Goal: Transaction & Acquisition: Subscribe to service/newsletter

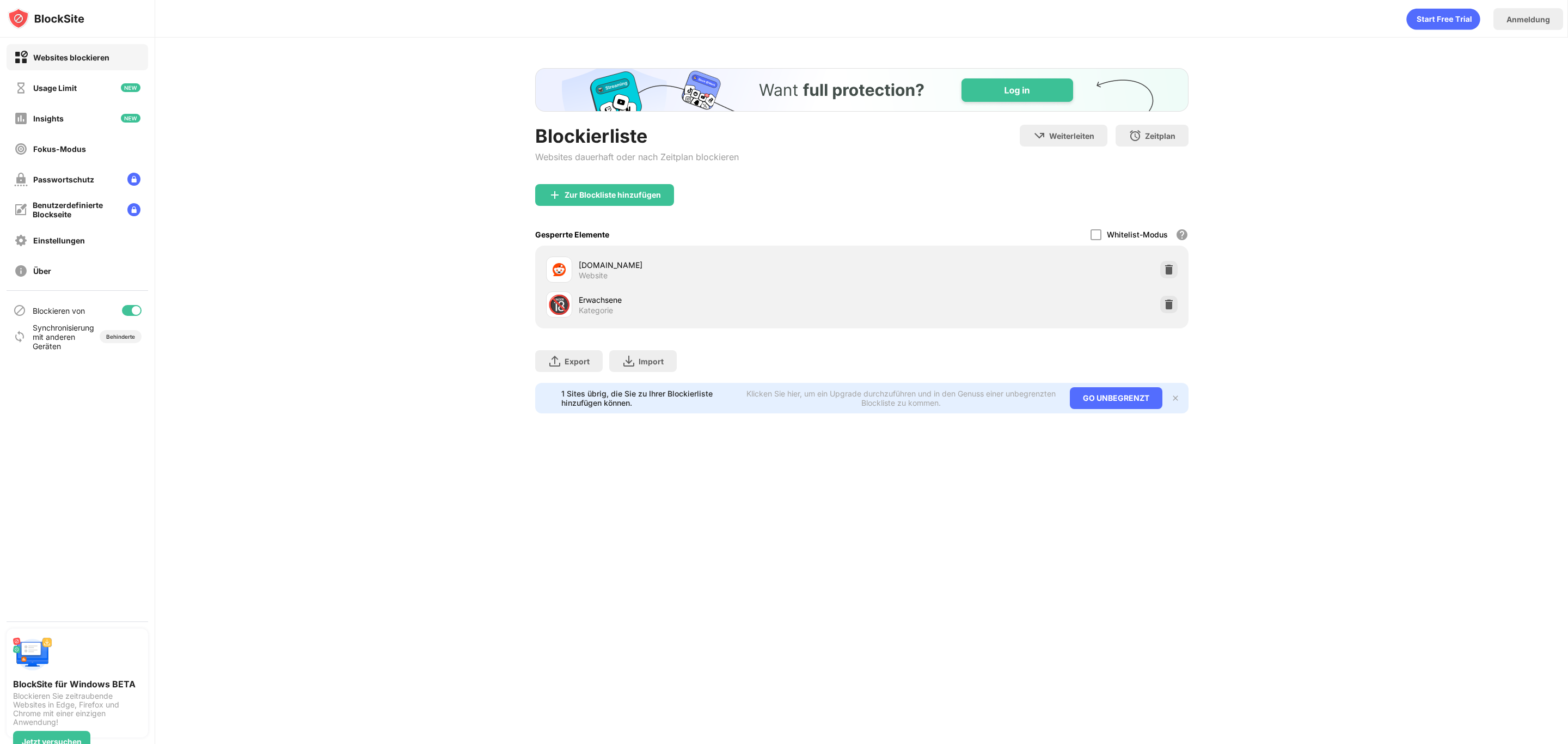
click at [89, 190] on div "Passwortschutz" at bounding box center [77, 179] width 142 height 26
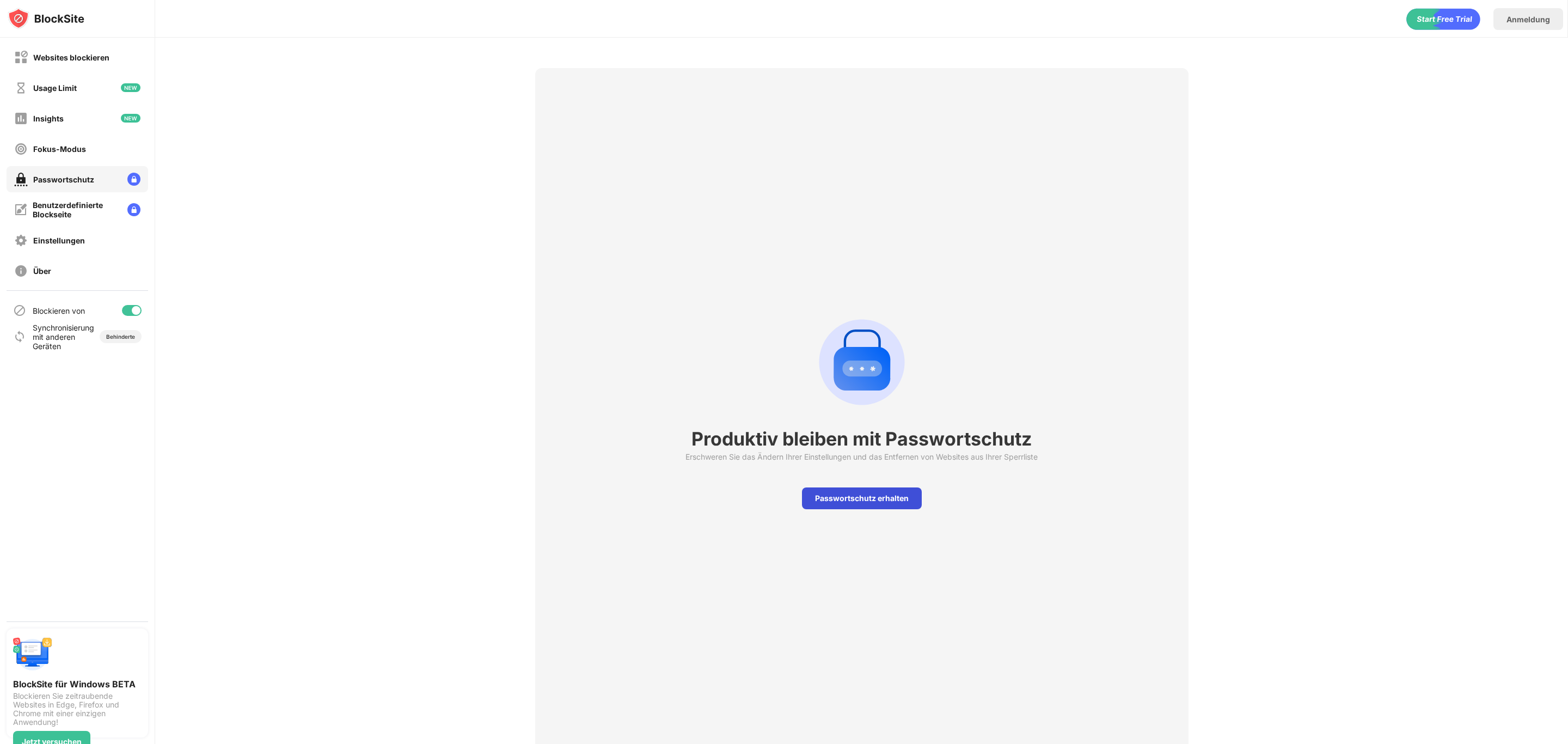
click at [806, 502] on div "Passwortschutz erhalten" at bounding box center [862, 499] width 120 height 22
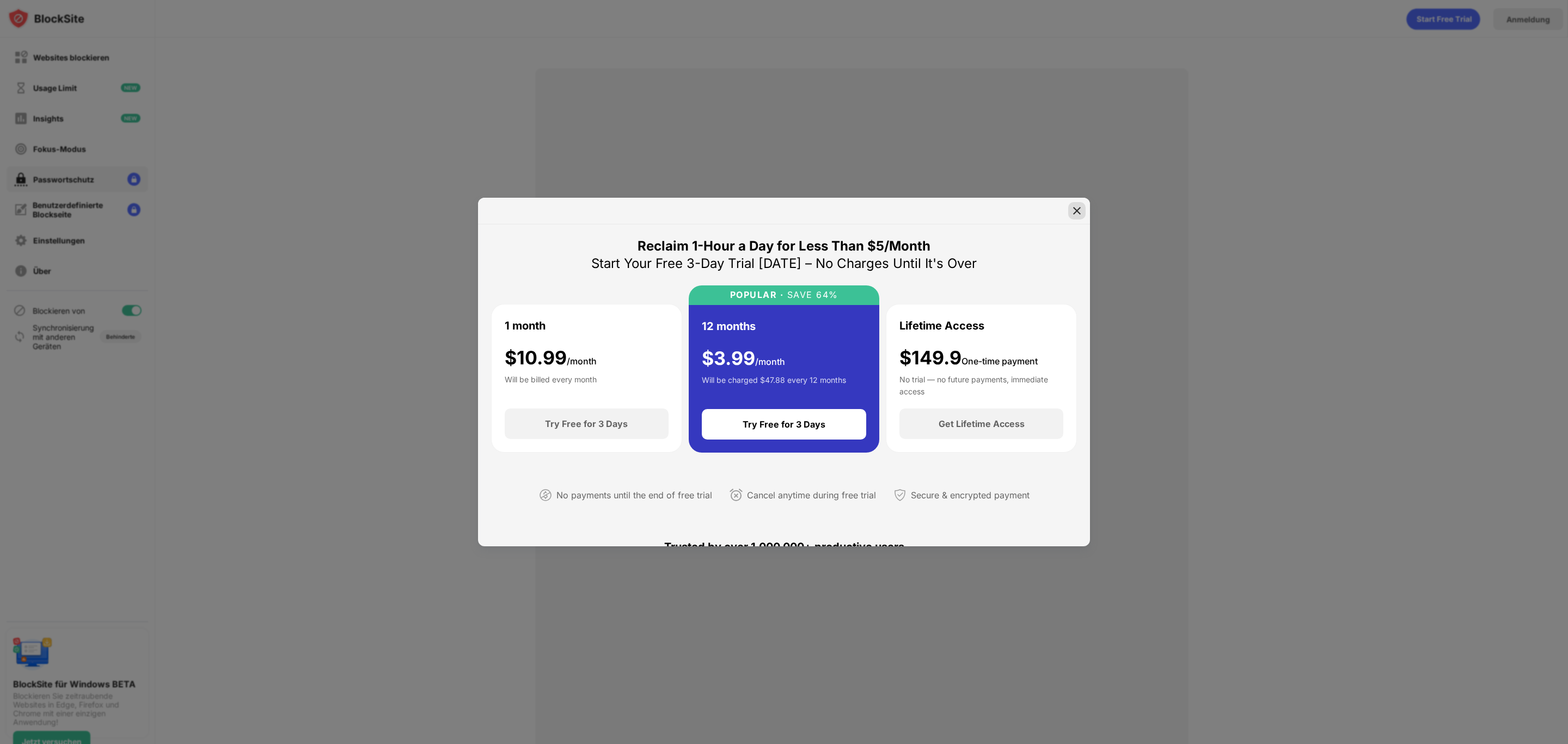
click at [1081, 212] on img at bounding box center [1077, 211] width 11 height 11
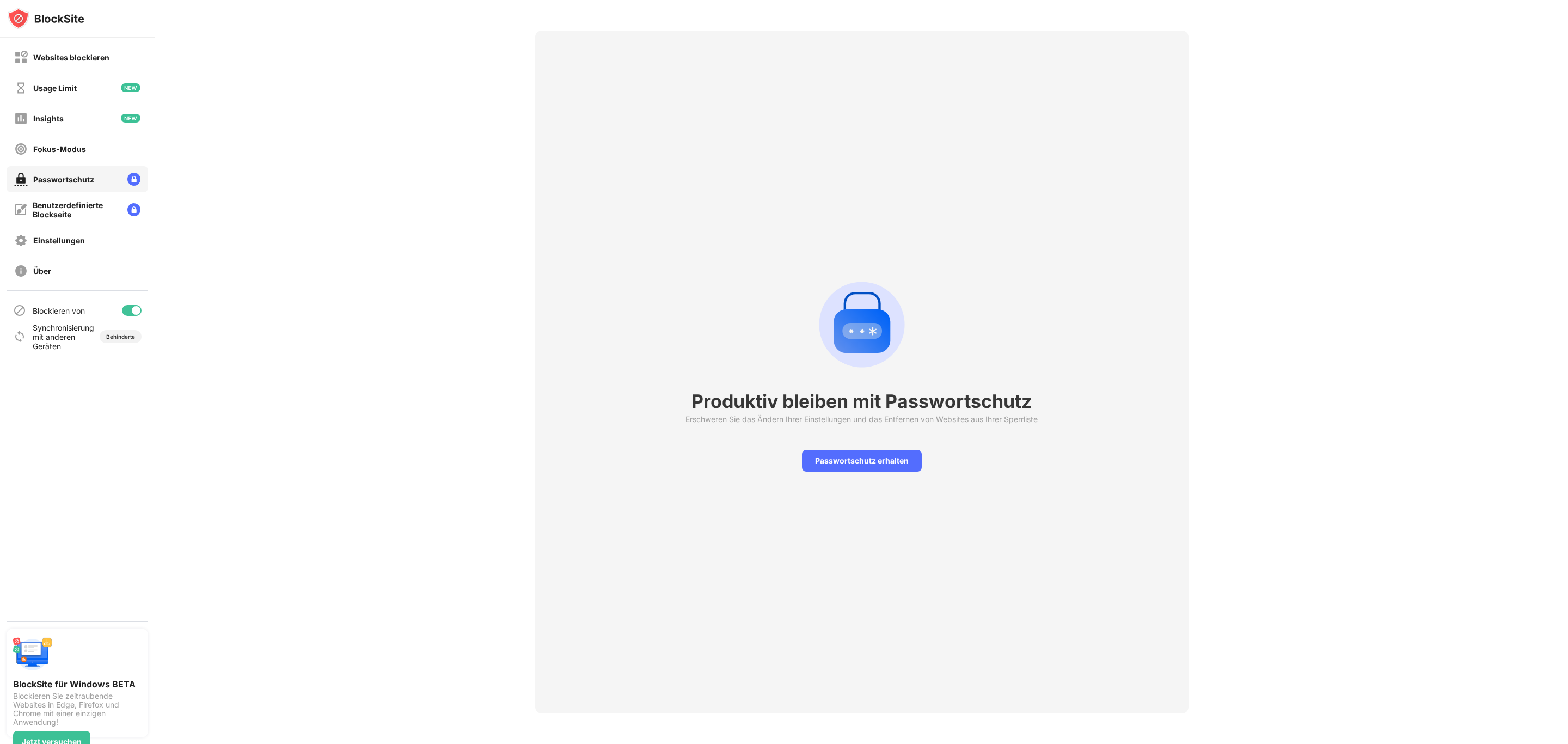
scroll to position [8, 0]
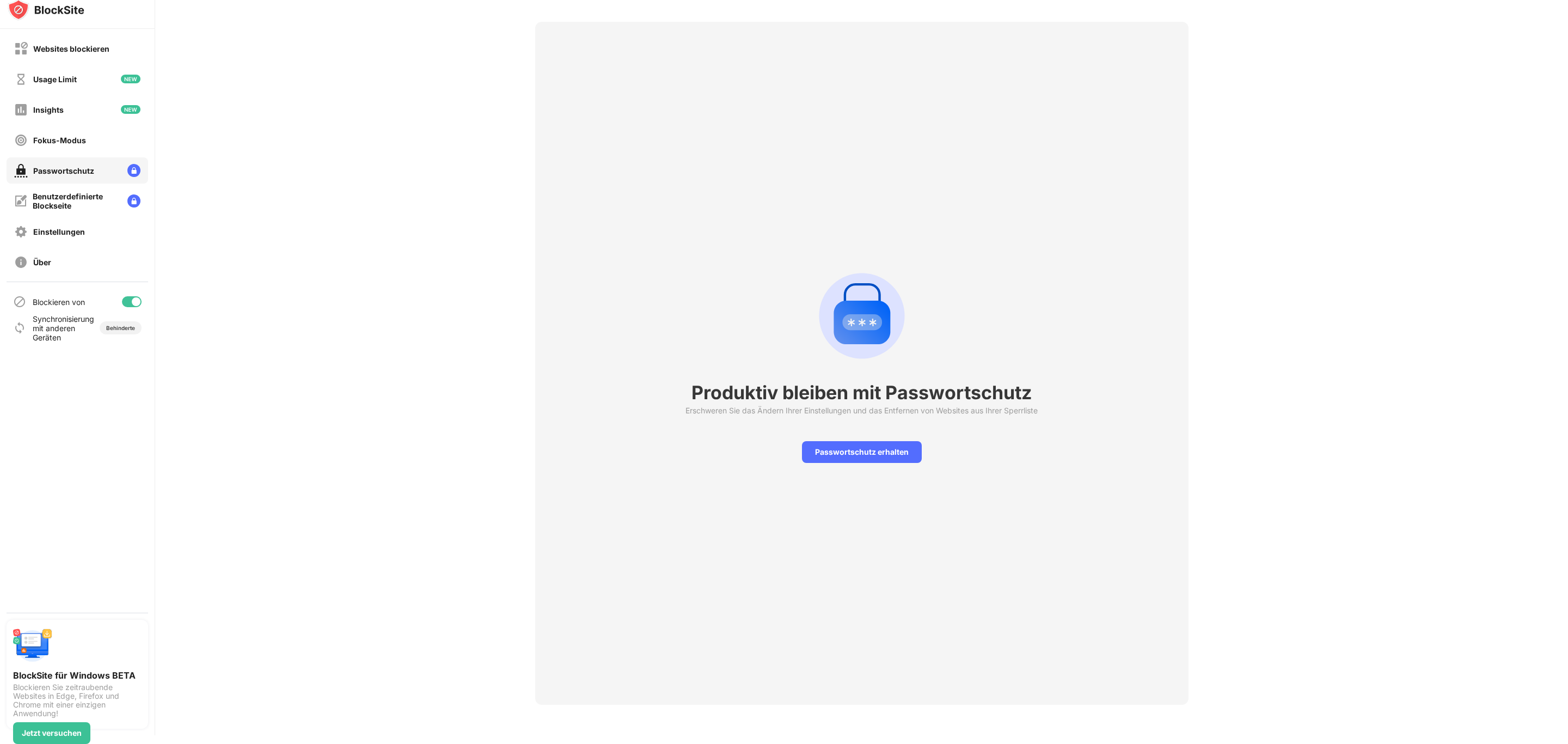
click at [64, 7] on img at bounding box center [46, 10] width 77 height 22
